Goal: Transaction & Acquisition: Purchase product/service

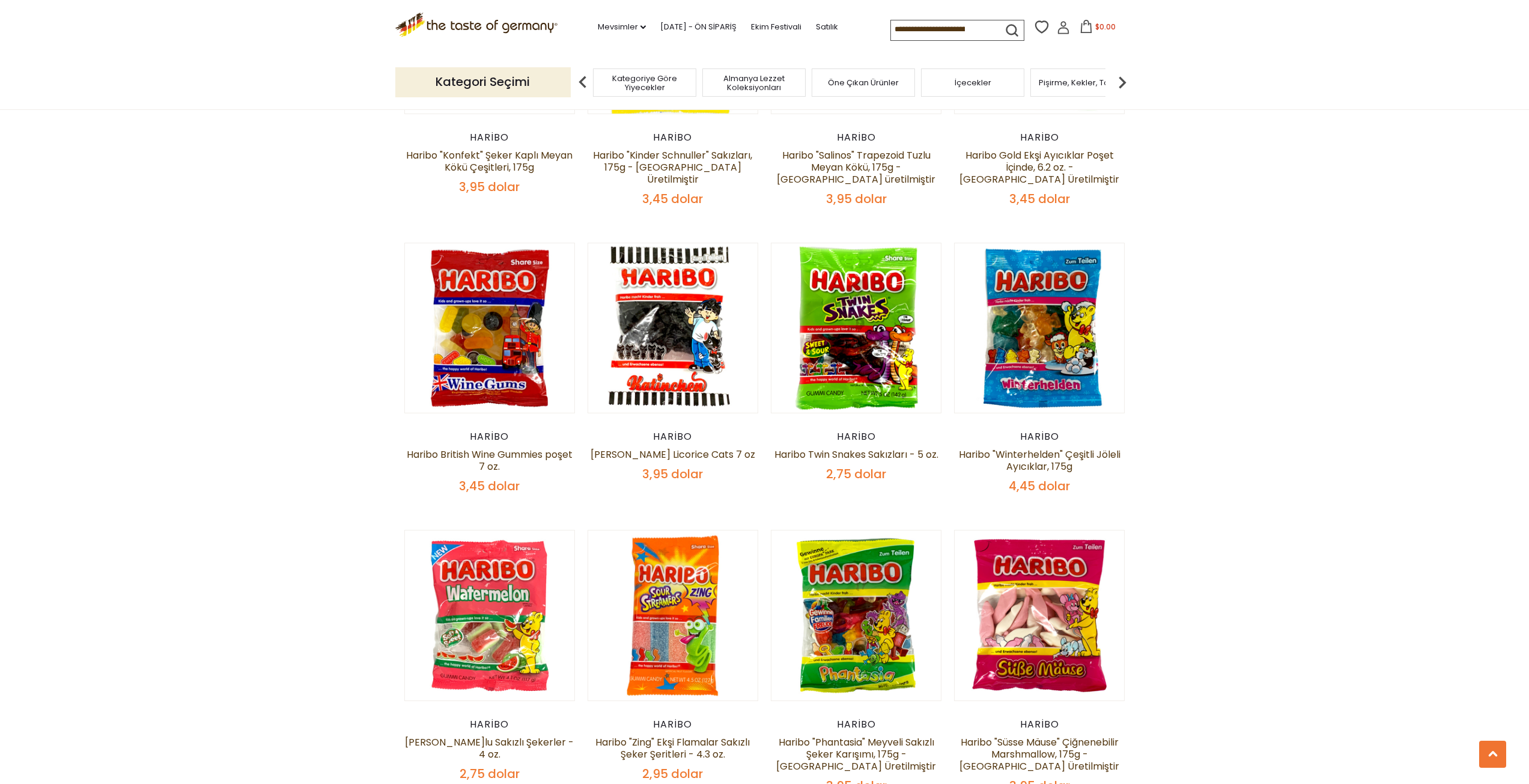
scroll to position [1862, 0]
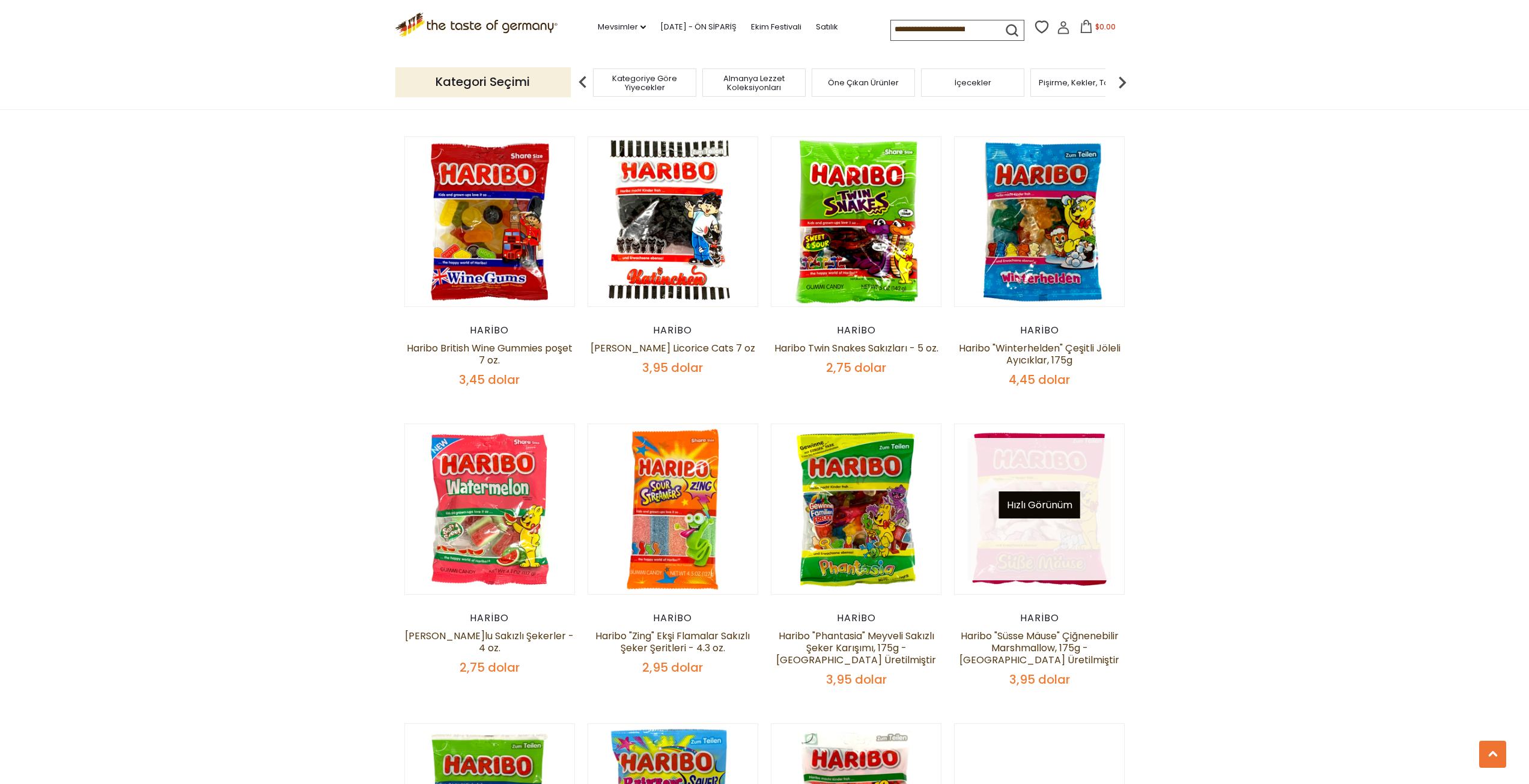
click at [1017, 498] on font "Hızlı Görünüm" at bounding box center [1039, 504] width 65 height 14
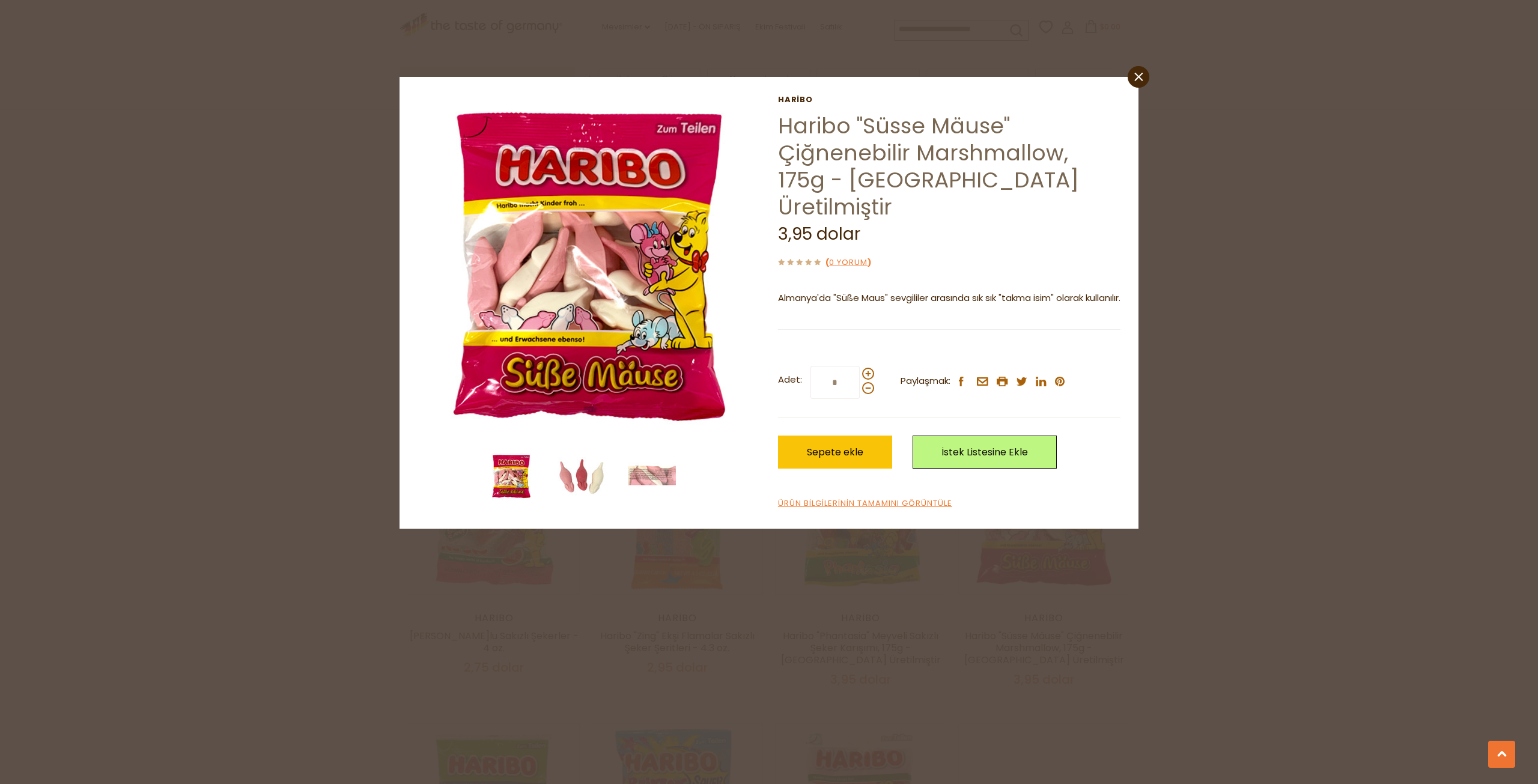
click at [597, 471] on img at bounding box center [581, 476] width 48 height 48
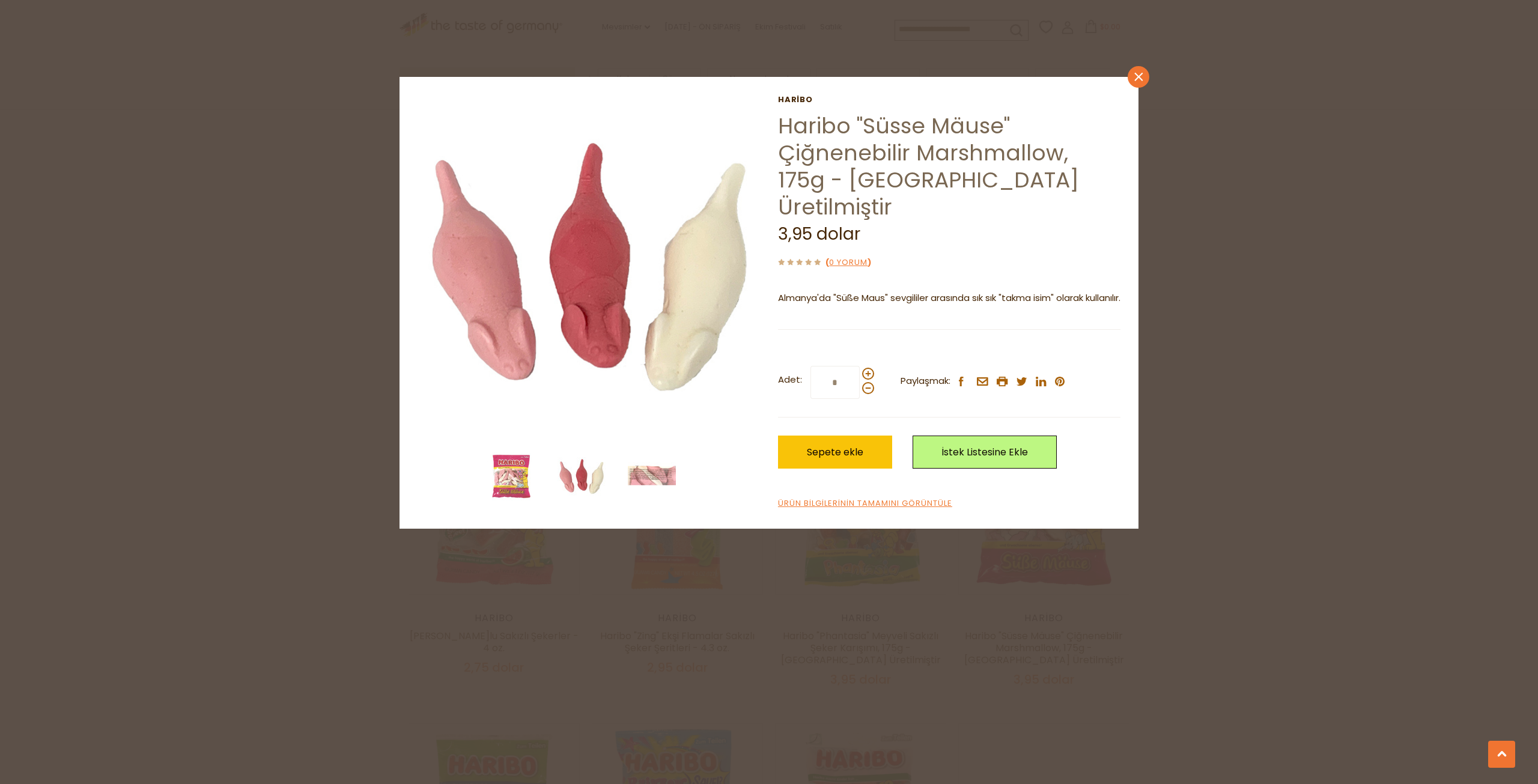
click at [1141, 74] on icon at bounding box center [1138, 76] width 8 height 8
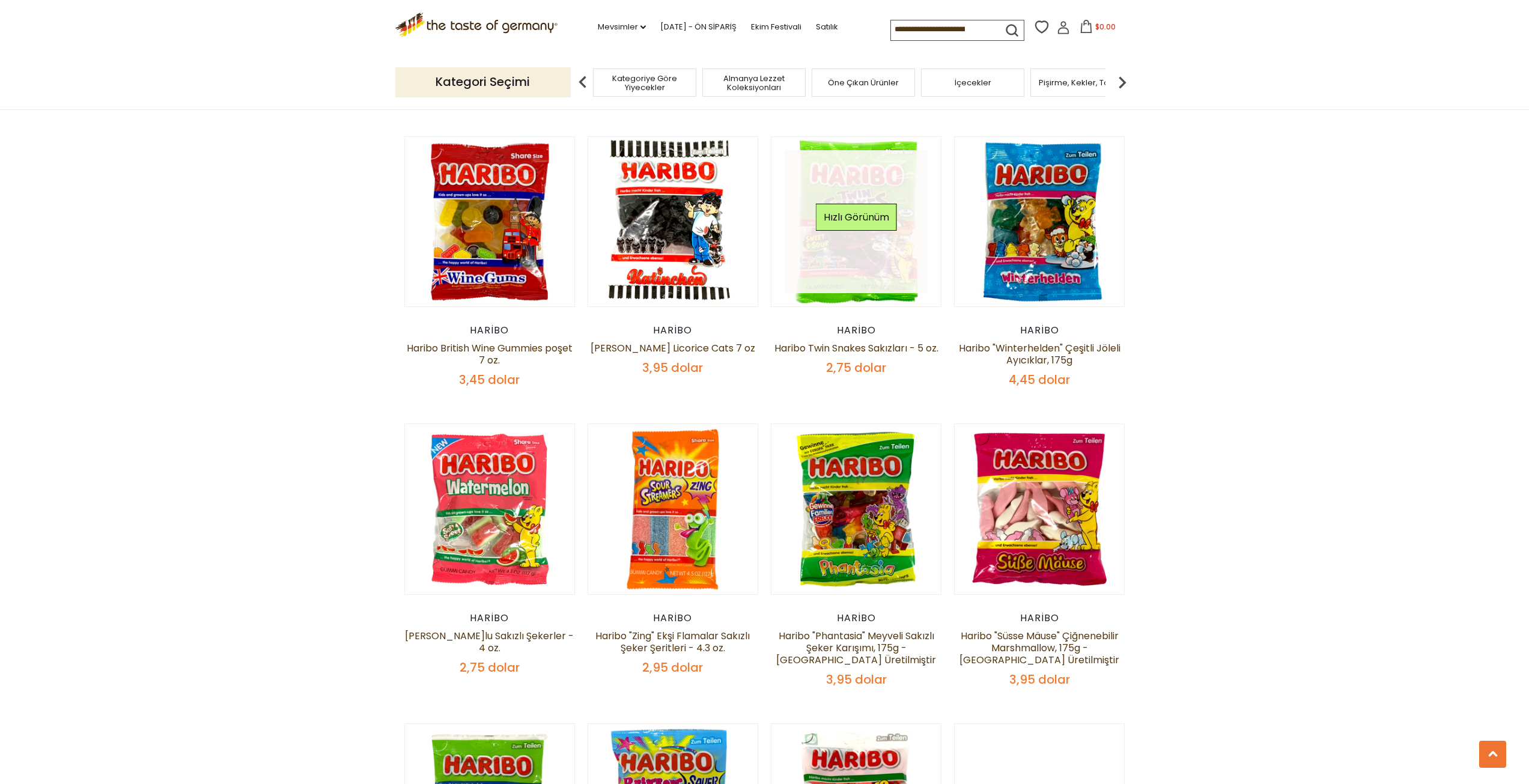
click at [878, 221] on link at bounding box center [856, 222] width 143 height 143
